Goal: Find specific page/section: Find specific page/section

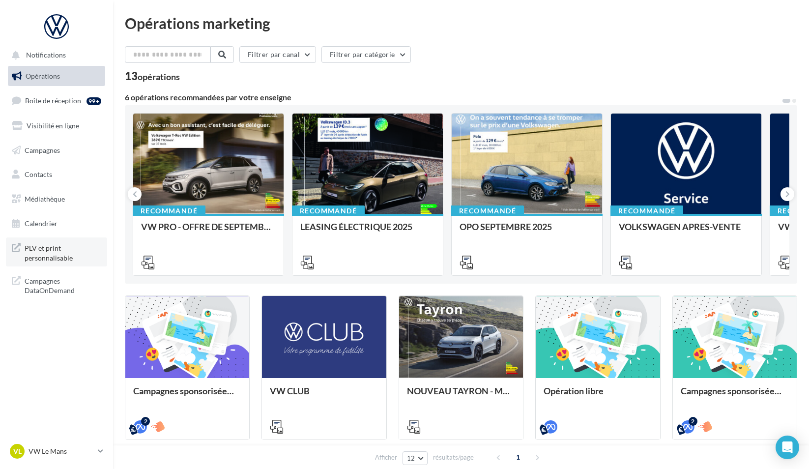
click at [80, 252] on span "PLV et print personnalisable" at bounding box center [63, 251] width 77 height 21
